Goal: Task Accomplishment & Management: Manage account settings

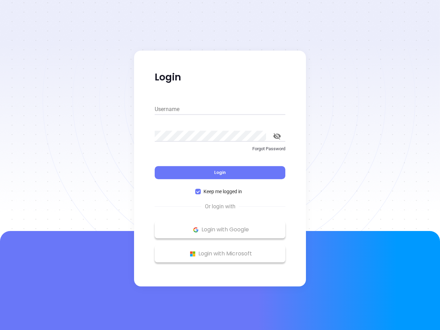
click at [220, 165] on div "Login" at bounding box center [220, 168] width 131 height 21
click at [220, 109] on input "Username" at bounding box center [220, 109] width 131 height 11
click at [277, 136] on icon "toggle password visibility" at bounding box center [277, 136] width 8 height 7
click at [220, 172] on span "Login" at bounding box center [220, 172] width 12 height 6
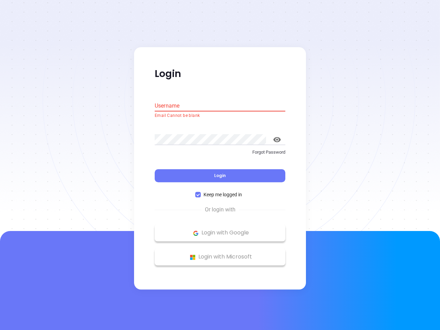
click at [220, 191] on span "Keep me logged in" at bounding box center [223, 195] width 44 height 8
click at [201, 192] on input "Keep me logged in" at bounding box center [197, 194] width 5 height 5
checkbox input "false"
click at [220, 229] on p "Login with Google" at bounding box center [220, 233] width 124 height 10
click at [220, 253] on p "Login with Microsoft" at bounding box center [220, 257] width 124 height 10
